Goal: Obtain resource: Download file/media

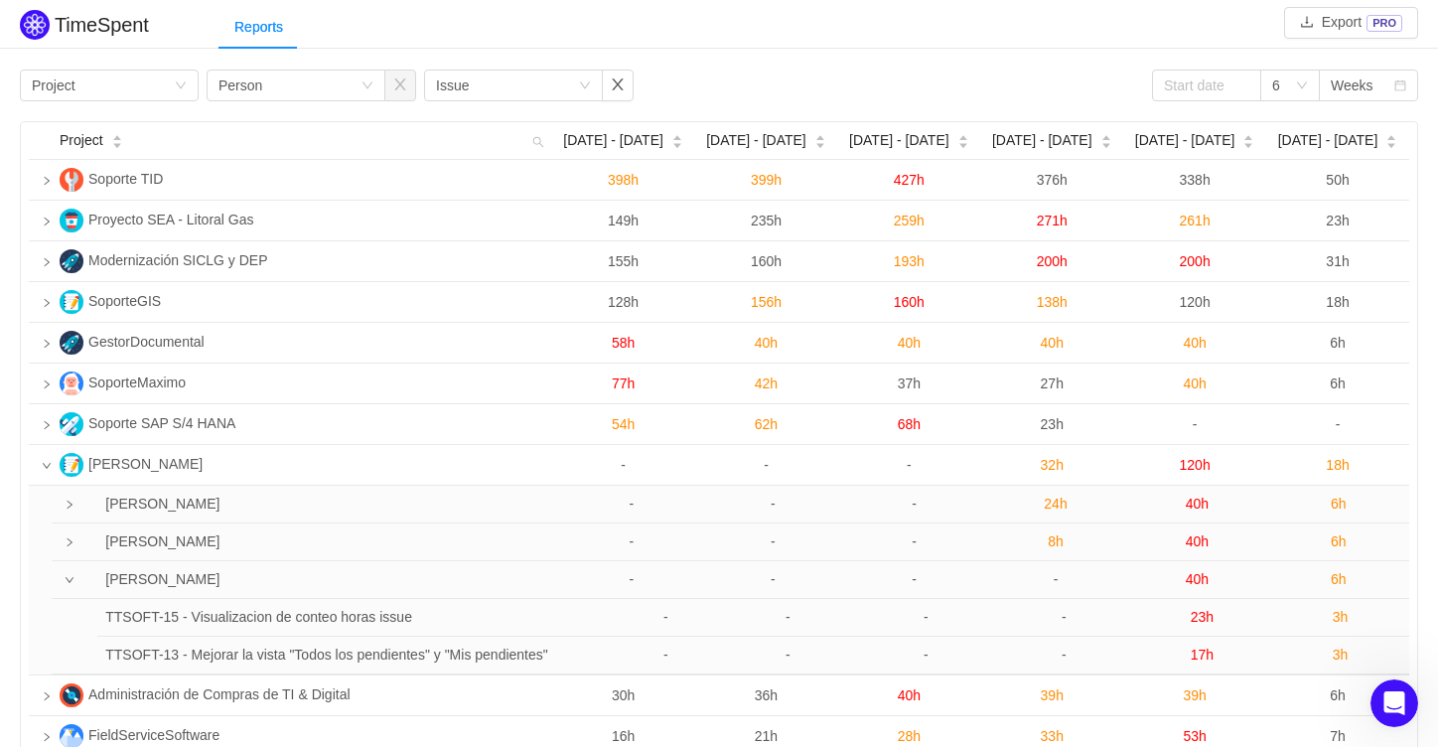
click at [718, 74] on div "Group by Project Group by Person Group by Issue 6 Weeks" at bounding box center [719, 86] width 1398 height 32
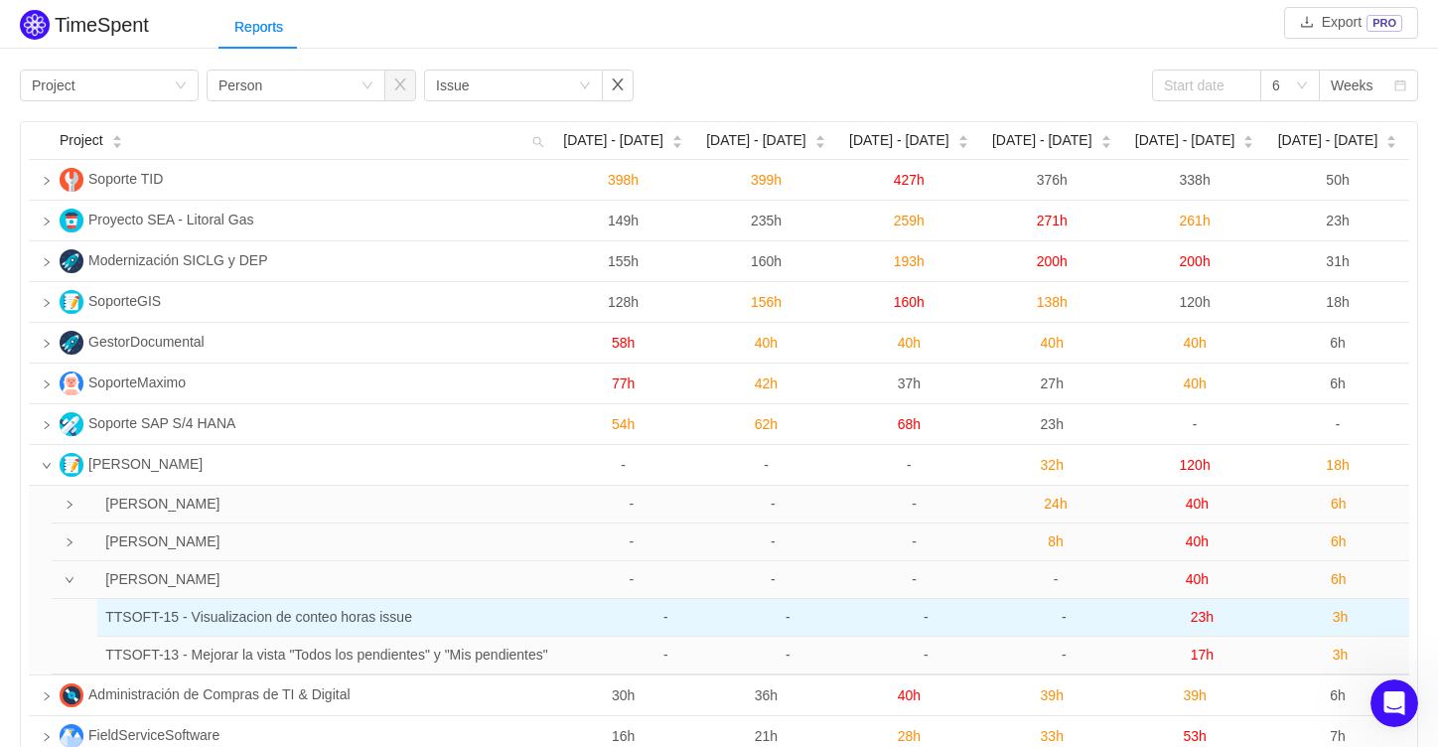
click at [1341, 620] on span "3h" at bounding box center [1341, 617] width 16 height 16
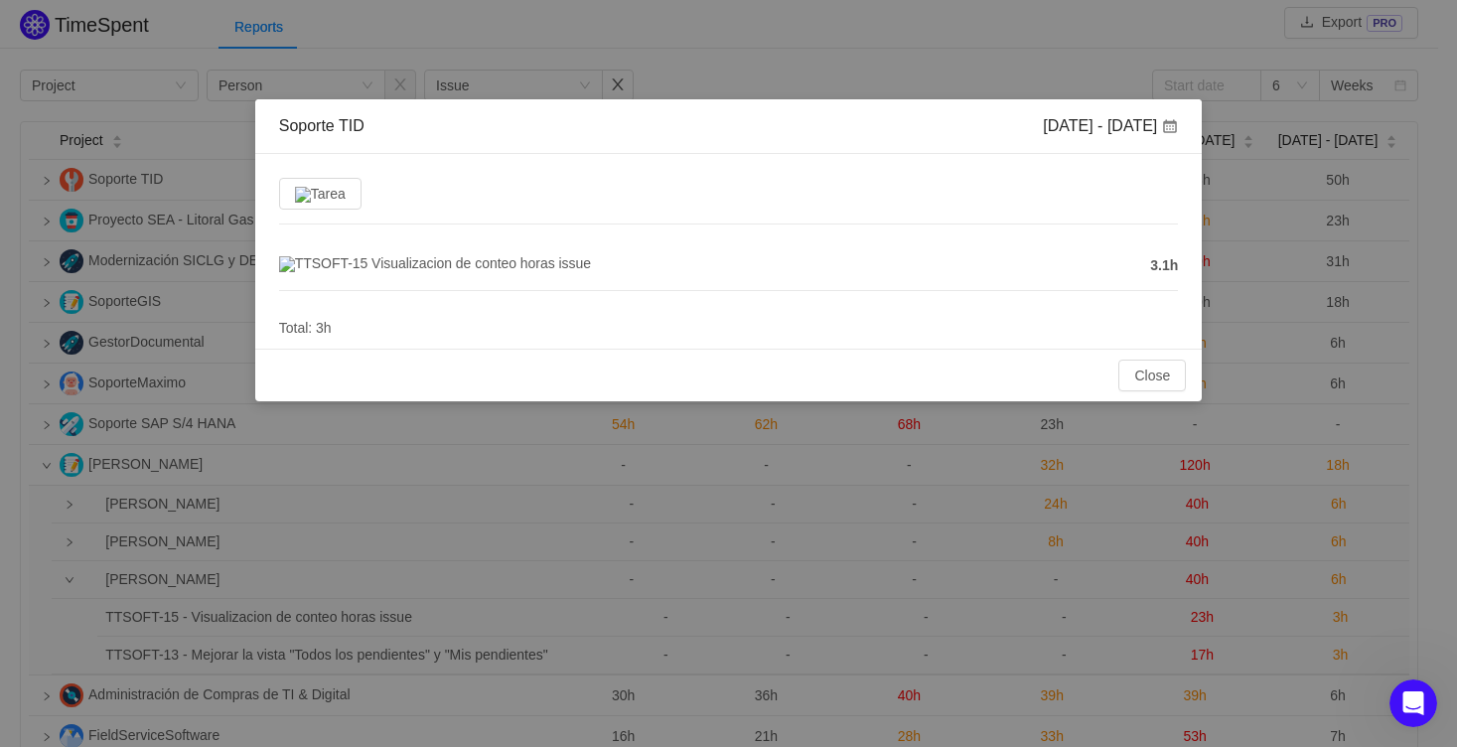
drag, startPoint x: 1144, startPoint y: 263, endPoint x: 1177, endPoint y: 262, distance: 32.8
click at [1183, 261] on div "Tarea TTSOFT-15 Visualizacion de conteo horas issue 3.1h Total: 3h" at bounding box center [728, 251] width 947 height 195
click at [1172, 268] on span "3.1h" at bounding box center [1164, 265] width 28 height 21
click at [1163, 379] on button "Close" at bounding box center [1152, 375] width 68 height 32
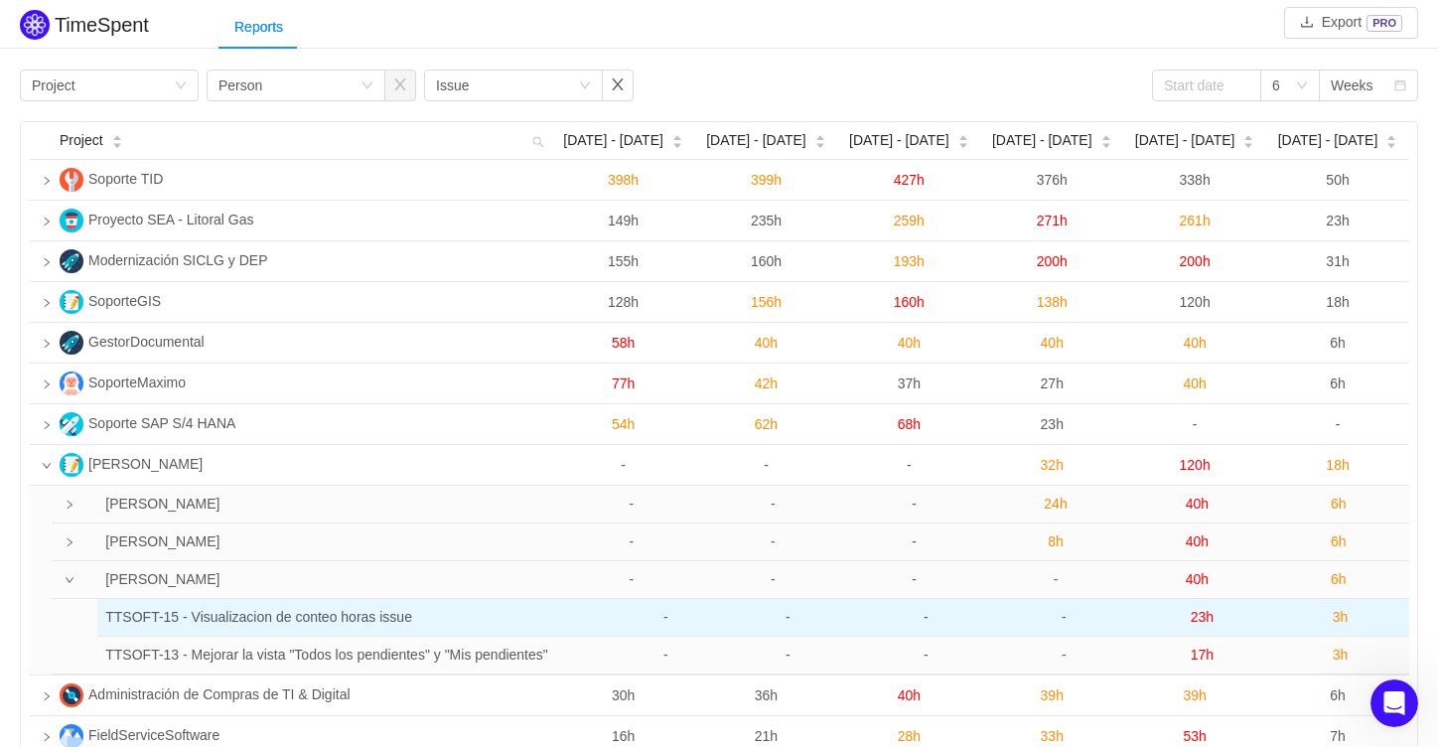
click at [1203, 614] on span "23h" at bounding box center [1202, 617] width 23 height 16
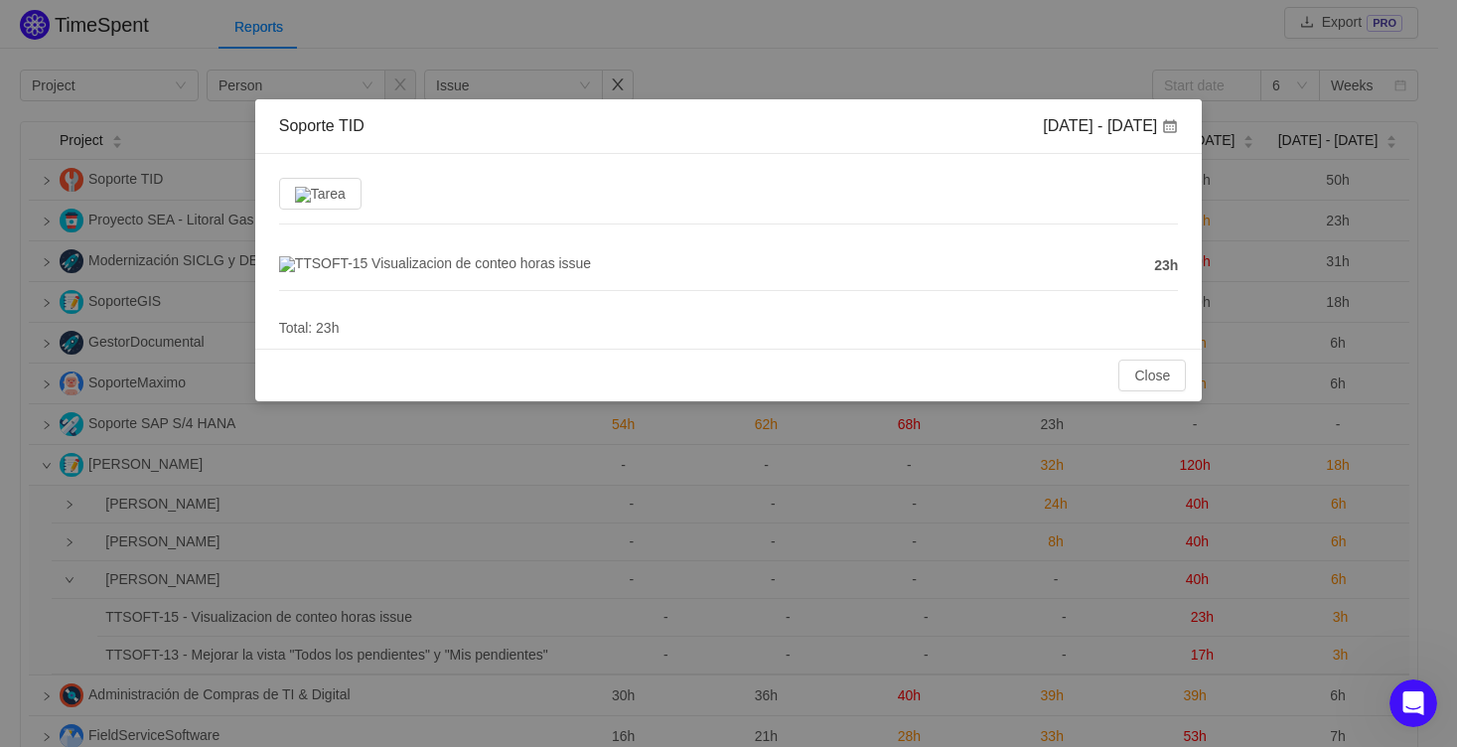
drag, startPoint x: 1145, startPoint y: 270, endPoint x: 1185, endPoint y: 270, distance: 39.7
click at [1185, 270] on div "Tarea TTSOFT-15 Visualizacion de conteo horas issue 23h Total: 23h" at bounding box center [728, 251] width 947 height 195
click at [1179, 270] on div "Tarea TTSOFT-15 Visualizacion de conteo horas issue 23h Total: 23h" at bounding box center [728, 251] width 947 height 195
drag, startPoint x: 1172, startPoint y: 269, endPoint x: 1153, endPoint y: 269, distance: 18.9
click at [1154, 269] on span "23h" at bounding box center [1166, 265] width 24 height 21
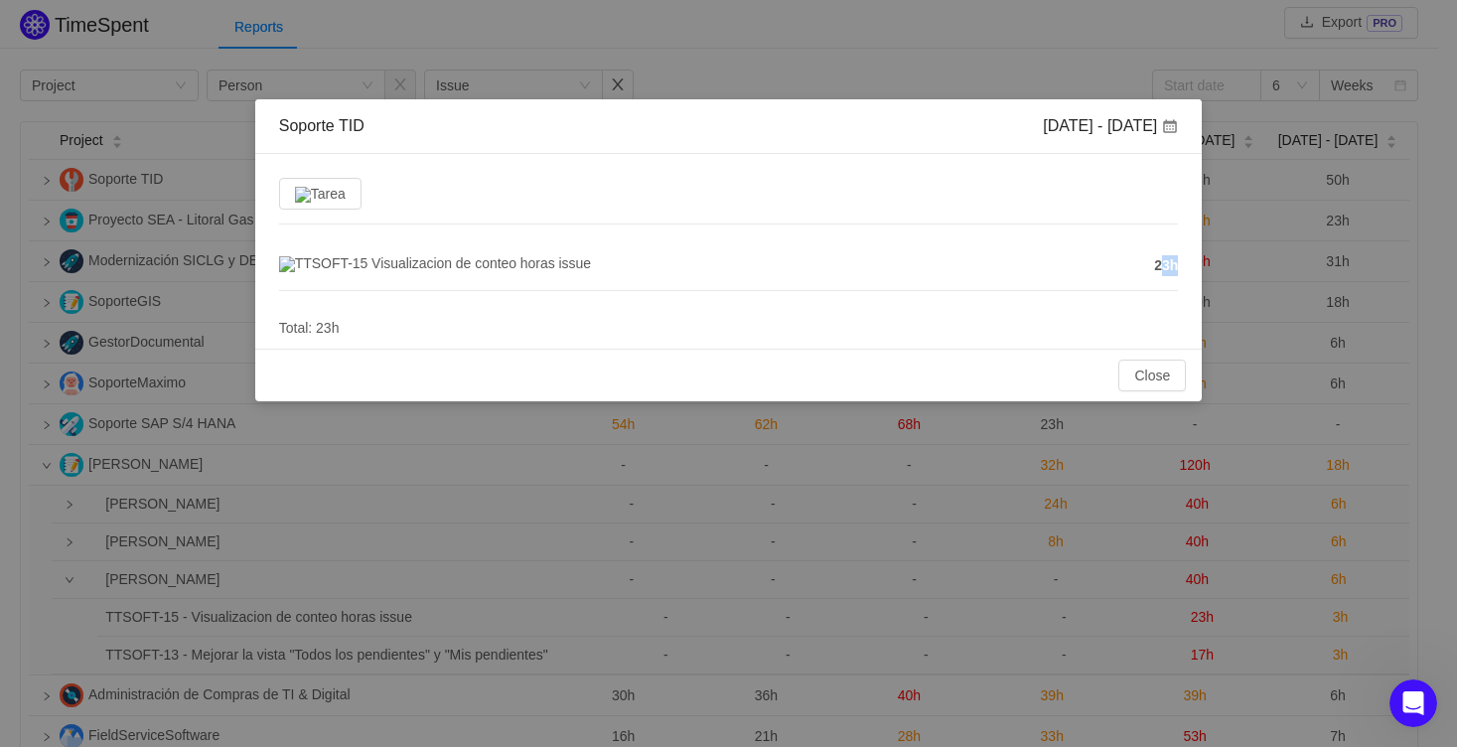
click at [1154, 268] on span "23h" at bounding box center [1166, 265] width 24 height 21
drag, startPoint x: 1153, startPoint y: 268, endPoint x: 1172, endPoint y: 269, distance: 18.9
click at [1172, 269] on span "23h" at bounding box center [1166, 265] width 24 height 21
click at [1182, 268] on div "Tarea TTSOFT-15 Visualizacion de conteo horas issue 23h Total: 23h" at bounding box center [728, 251] width 947 height 195
click at [1153, 382] on button "Close" at bounding box center [1152, 375] width 68 height 32
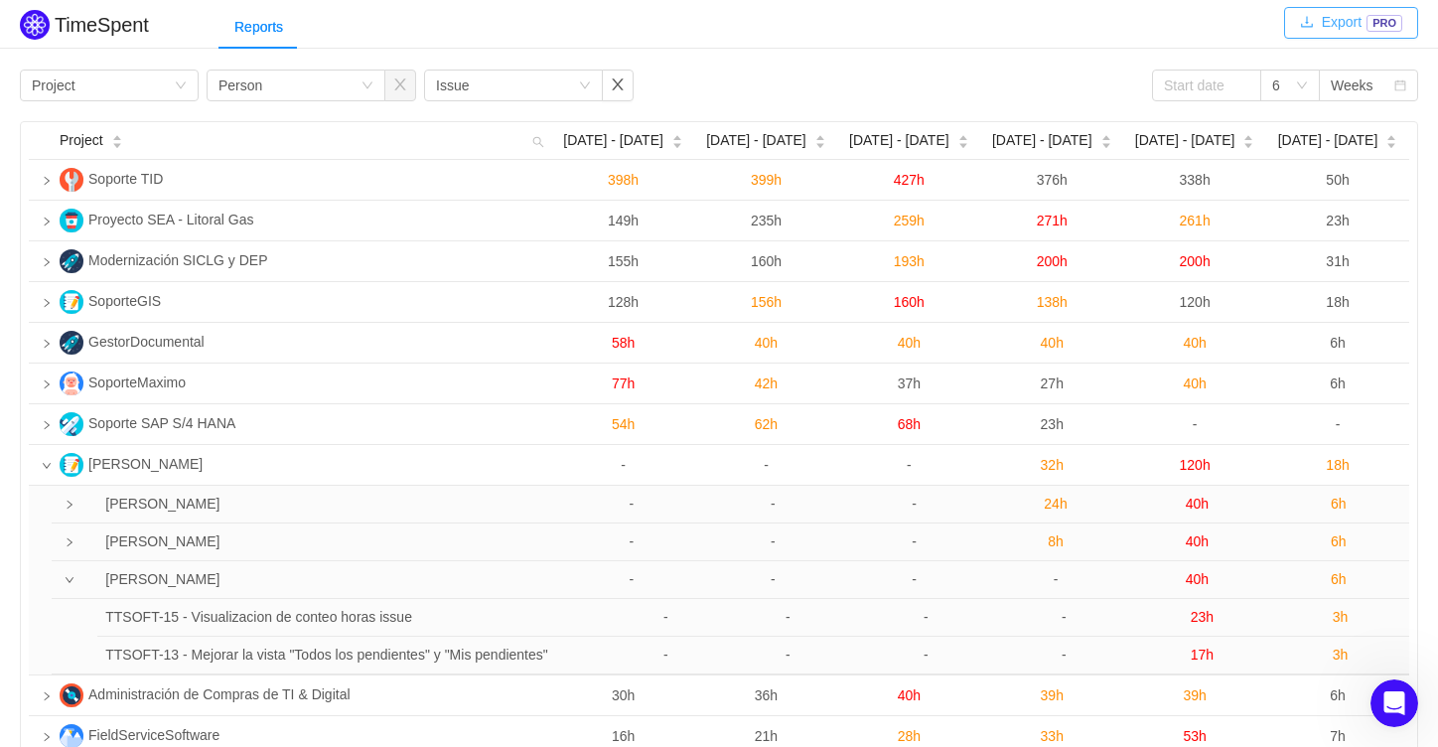
click at [1351, 18] on button "Export PRO" at bounding box center [1351, 23] width 134 height 32
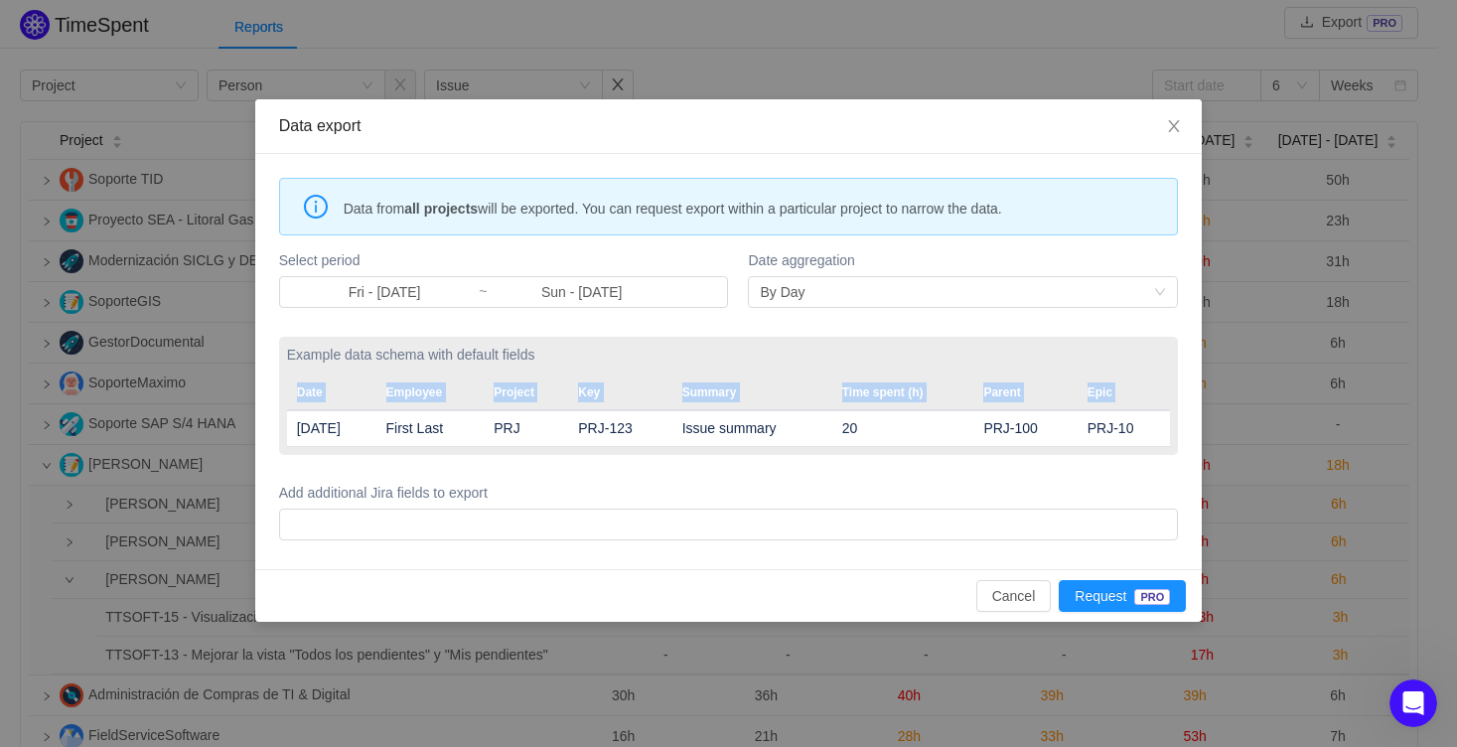
drag, startPoint x: 296, startPoint y: 427, endPoint x: 1154, endPoint y: 424, distance: 858.0
click at [1168, 420] on tr "[DATE] First Last PRJ PRJ-123 Issue summary 20 PRJ-100 PRJ-10" at bounding box center [729, 428] width 884 height 37
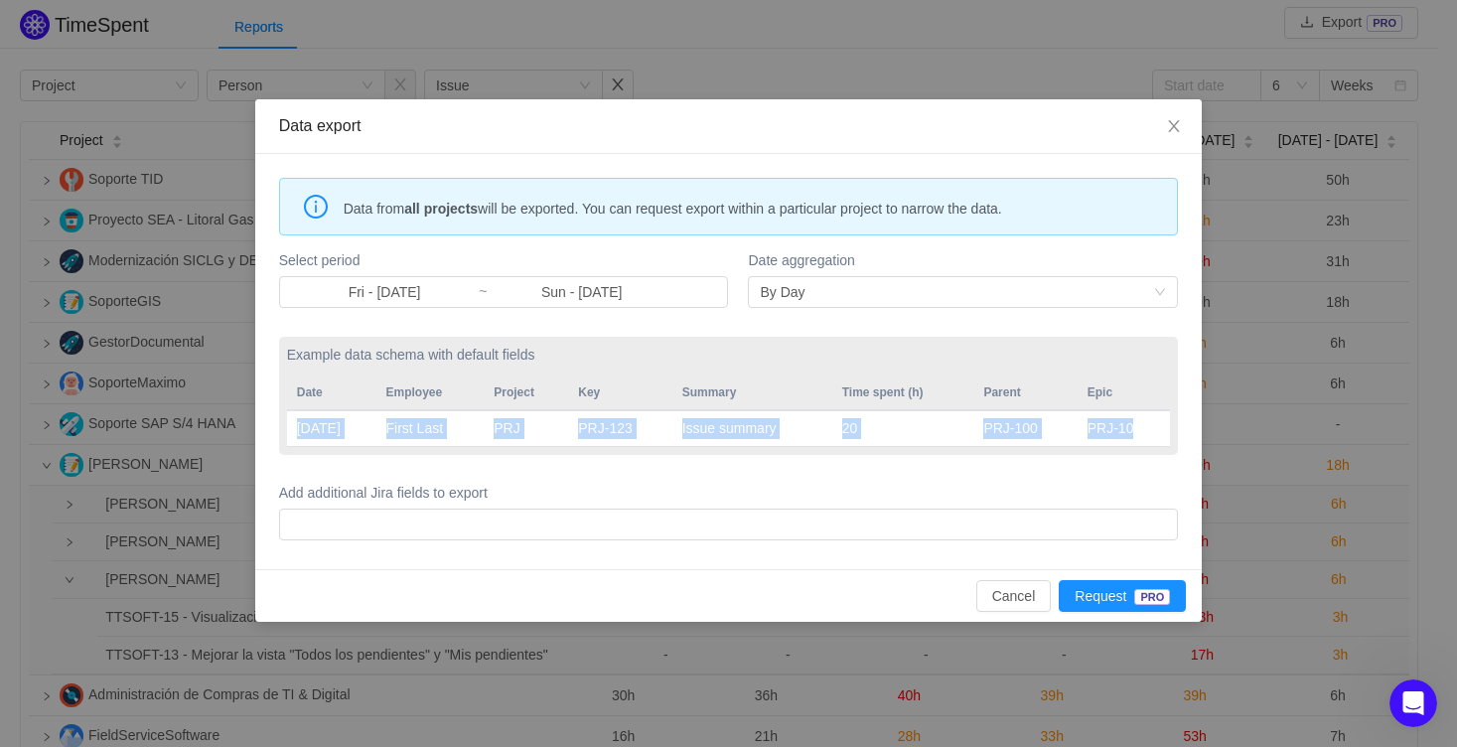
click at [1137, 427] on td "PRJ-10" at bounding box center [1123, 428] width 93 height 37
click at [295, 425] on td "[DATE]" at bounding box center [331, 428] width 89 height 37
click at [1016, 595] on button "Cancel" at bounding box center [1013, 596] width 75 height 32
